Goal: Book appointment/travel/reservation

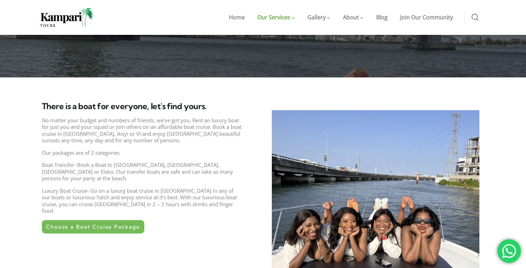
scroll to position [242, 0]
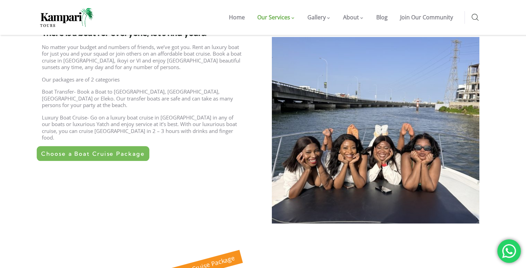
click at [109, 151] on span "Choose a Boat Cruise Package" at bounding box center [92, 154] width 103 height 6
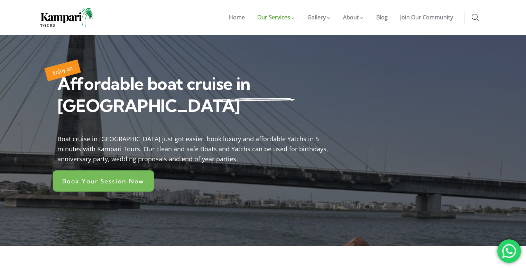
click at [105, 178] on span "Book Your Session Now" at bounding box center [103, 181] width 82 height 6
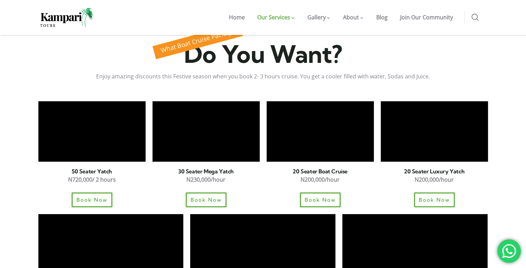
scroll to position [449, 0]
